Goal: Find specific page/section: Find specific page/section

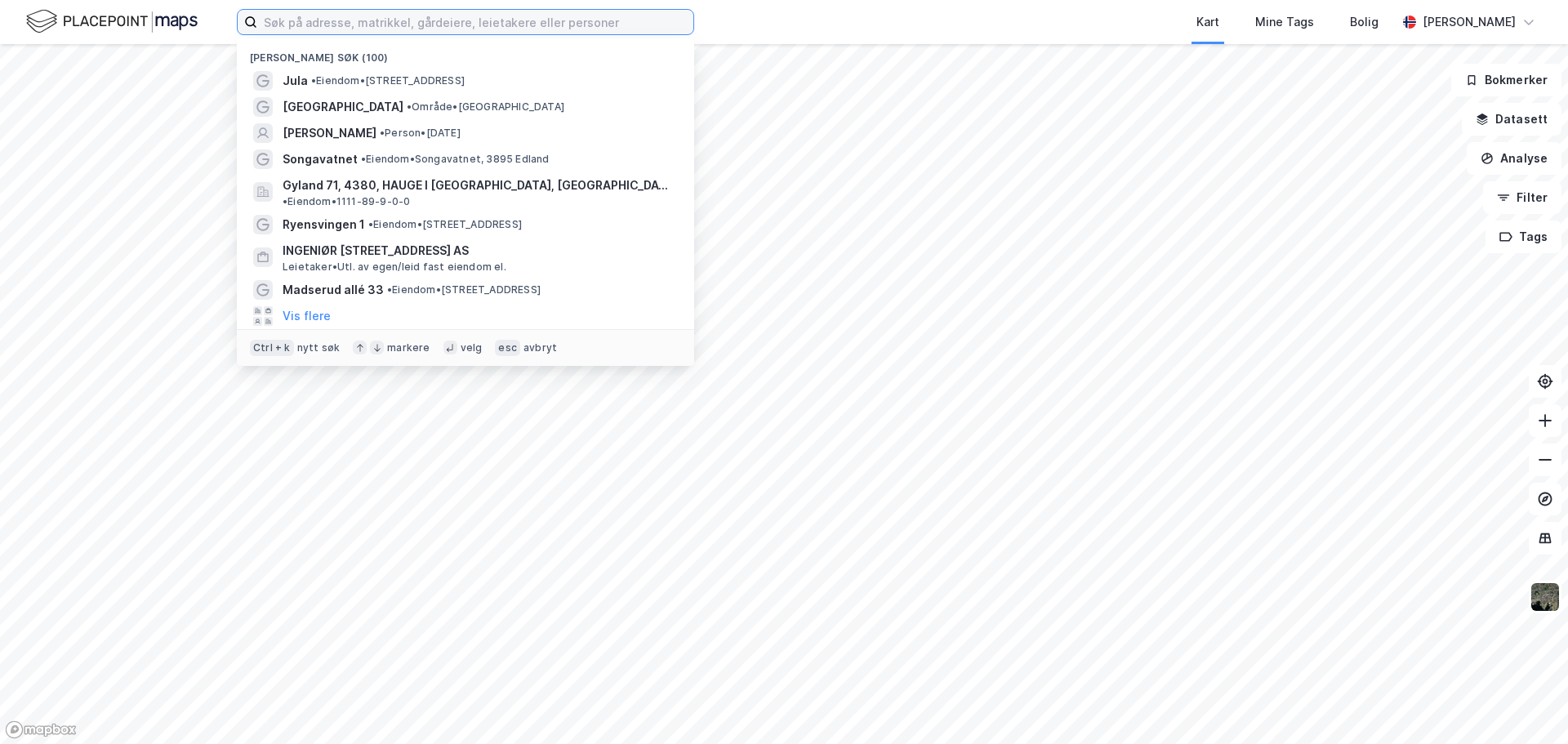
click at [401, 10] on input at bounding box center [475, 22] width 436 height 24
paste input "Skogssällskapet"
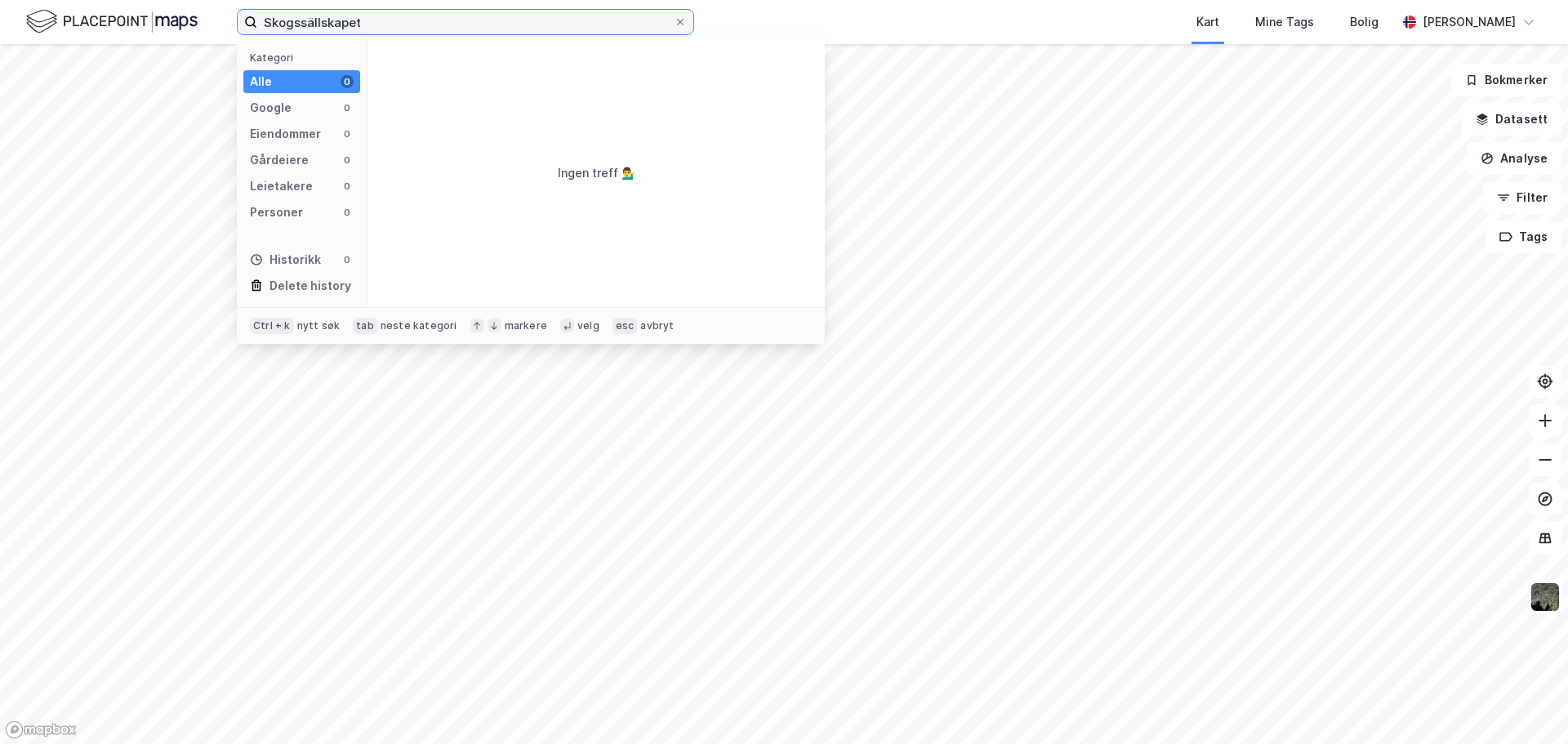
click at [309, 23] on input "Skogssällskapet" at bounding box center [465, 22] width 417 height 24
type input "Skogssallskapet"
